Goal: Information Seeking & Learning: Check status

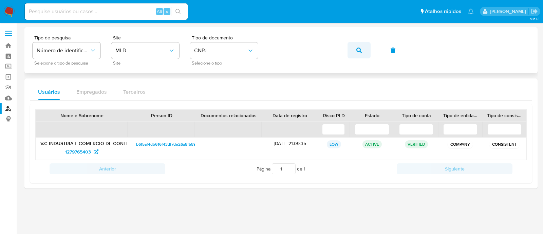
click at [363, 51] on button "button" at bounding box center [359, 50] width 23 height 16
click at [87, 150] on span "2627680326" at bounding box center [78, 151] width 27 height 11
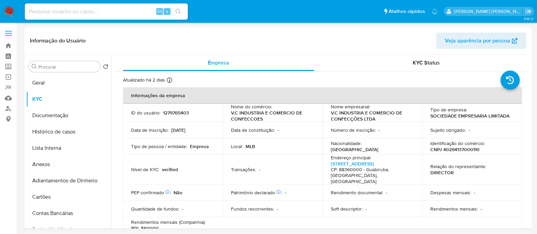
select select "10"
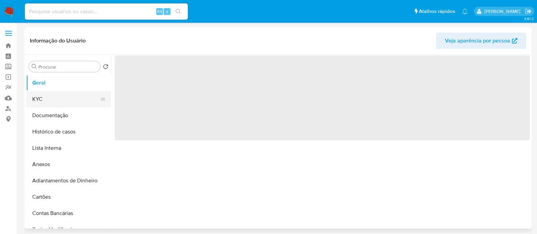
select select "10"
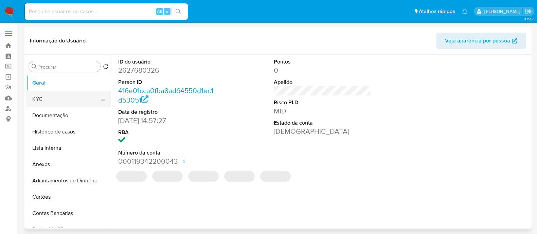
click at [36, 93] on button "KYC" at bounding box center [65, 99] width 79 height 16
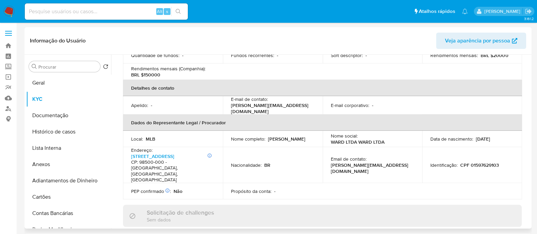
scroll to position [169, 0]
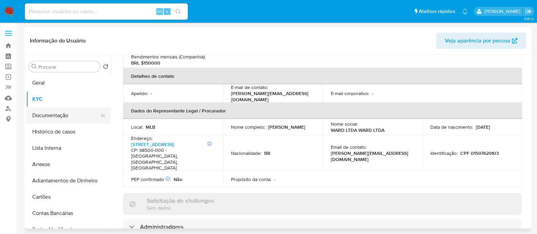
click at [82, 118] on button "Documentação" at bounding box center [65, 115] width 79 height 16
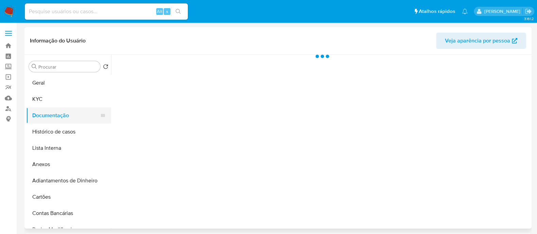
scroll to position [0, 0]
